Goal: Navigation & Orientation: Understand site structure

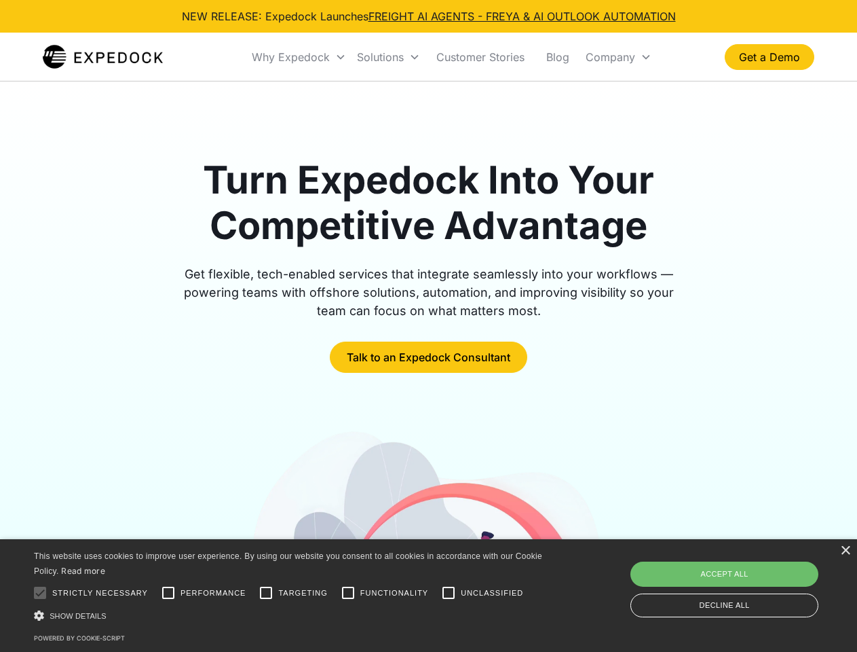
click at [299, 57] on div "Why Expedock" at bounding box center [291, 57] width 78 height 14
click at [388, 57] on div "Solutions" at bounding box center [380, 57] width 47 height 14
click at [618, 57] on div "Company" at bounding box center [611, 57] width 50 height 14
click at [40, 593] on div at bounding box center [39, 592] width 27 height 27
click at [168, 593] on input "Performance" at bounding box center [168, 592] width 27 height 27
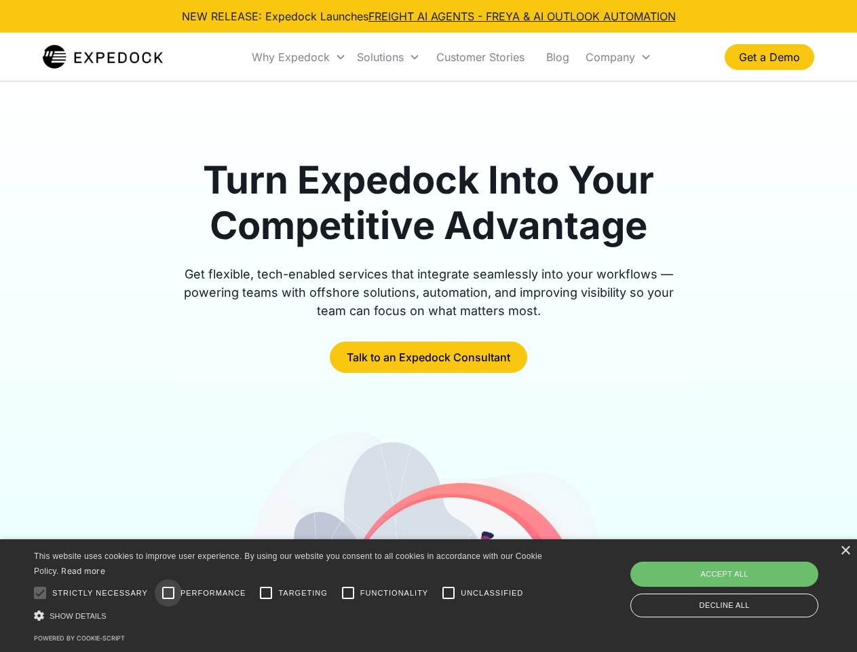
checkbox input "true"
click at [266, 593] on input "Targeting" at bounding box center [265, 592] width 27 height 27
checkbox input "true"
click at [348, 593] on input "Functionality" at bounding box center [348, 592] width 27 height 27
checkbox input "true"
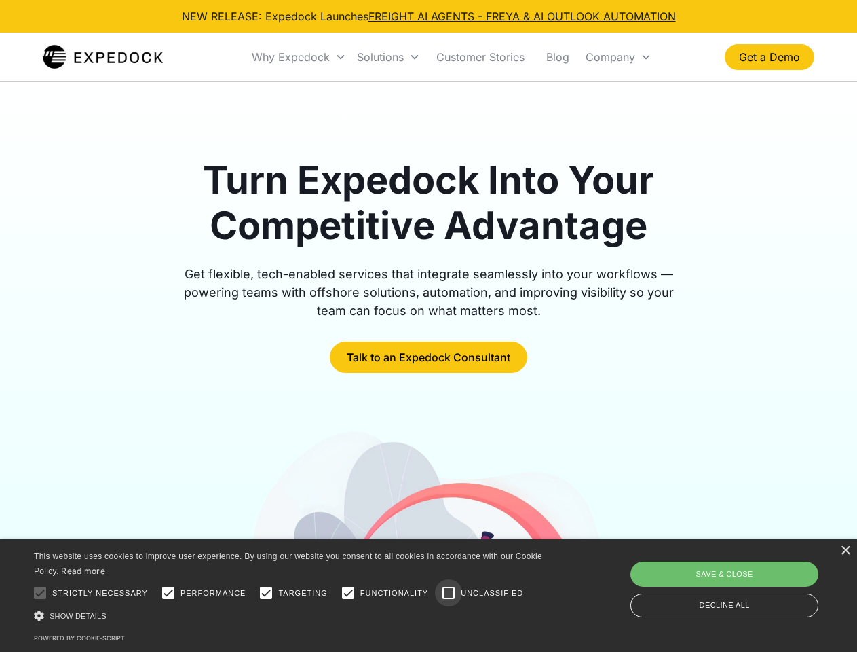
click at [449, 593] on input "Unclassified" at bounding box center [448, 592] width 27 height 27
checkbox input "true"
click at [290, 615] on div "Show details Hide details" at bounding box center [290, 615] width 513 height 14
